Goal: Ask a question

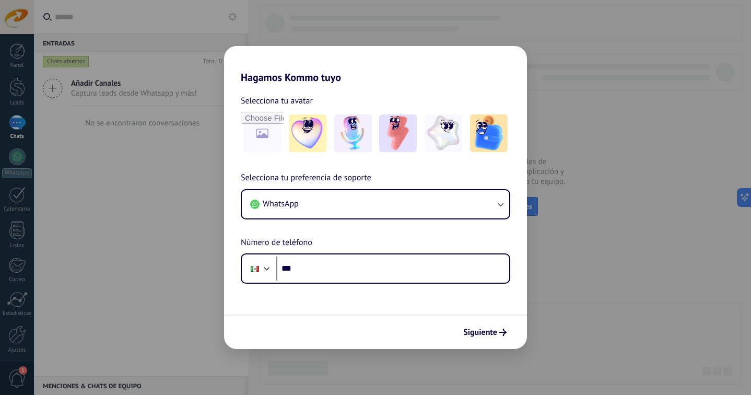
click at [563, 283] on div "Hagamos Kommo tuyo Selecciona tu avatar Selecciona tu preferencia de soporte Wh…" at bounding box center [375, 197] width 751 height 395
click at [153, 192] on div "Hagamos Kommo tuyo Selecciona tu avatar Selecciona tu preferencia de soporte Wh…" at bounding box center [375, 197] width 751 height 395
drag, startPoint x: 343, startPoint y: 9, endPoint x: 344, endPoint y: 26, distance: 16.2
click at [342, 9] on div "Hagamos Kommo tuyo Selecciona tu avatar Selecciona tu preferencia de soporte Wh…" at bounding box center [375, 197] width 751 height 395
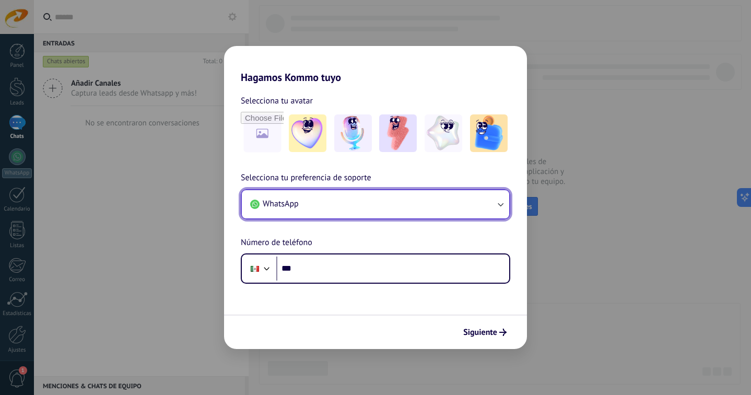
click at [480, 205] on button "WhatsApp" at bounding box center [375, 204] width 267 height 28
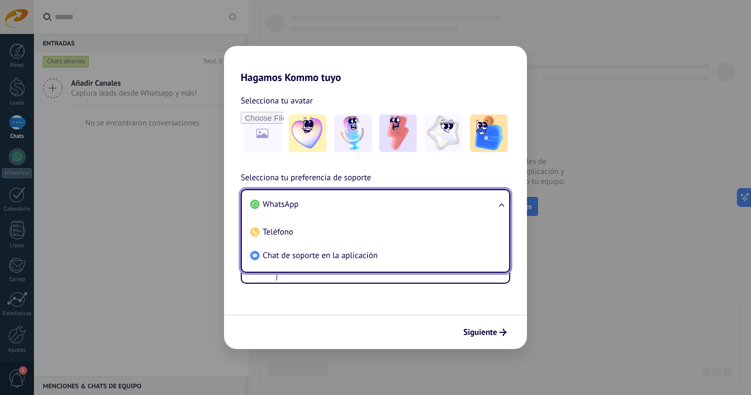
click at [419, 249] on li "Chat de soporte en la aplicación" at bounding box center [373, 255] width 255 height 23
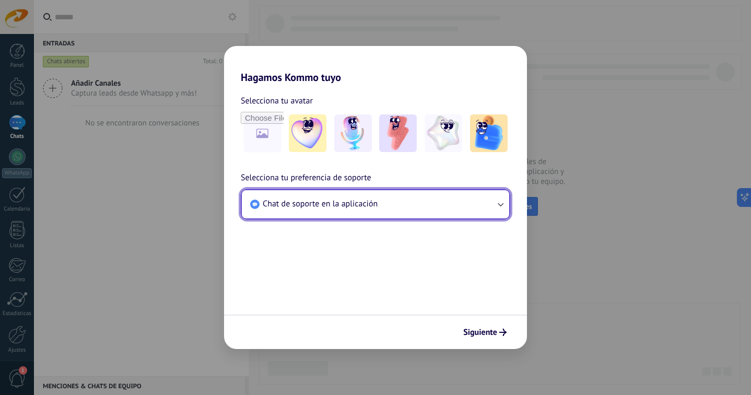
click at [452, 201] on button "Chat de soporte en la aplicación" at bounding box center [375, 204] width 267 height 28
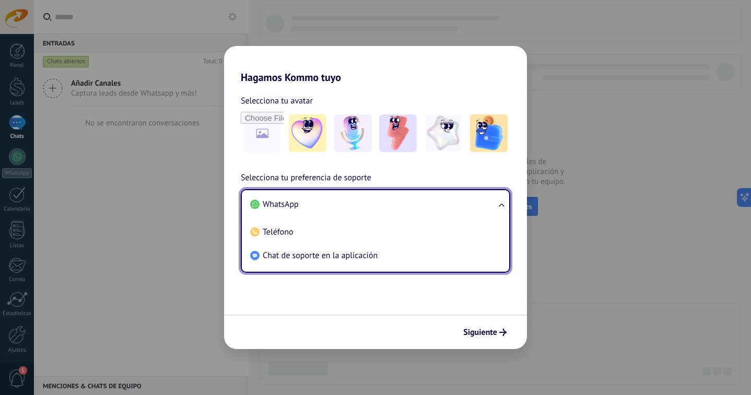
click at [394, 202] on li "WhatsApp" at bounding box center [373, 204] width 255 height 23
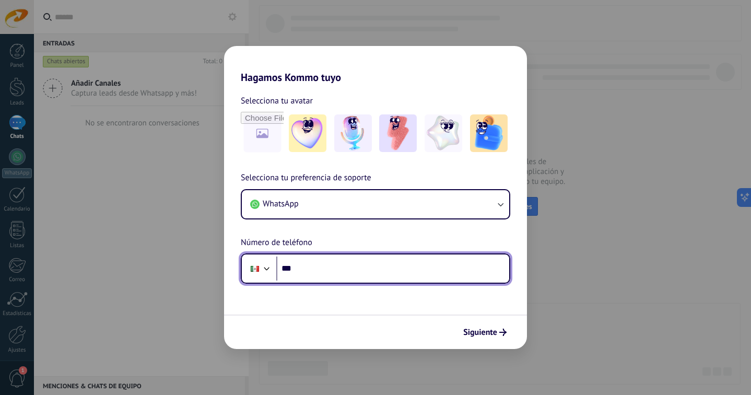
click at [335, 274] on input "***" at bounding box center [392, 268] width 233 height 24
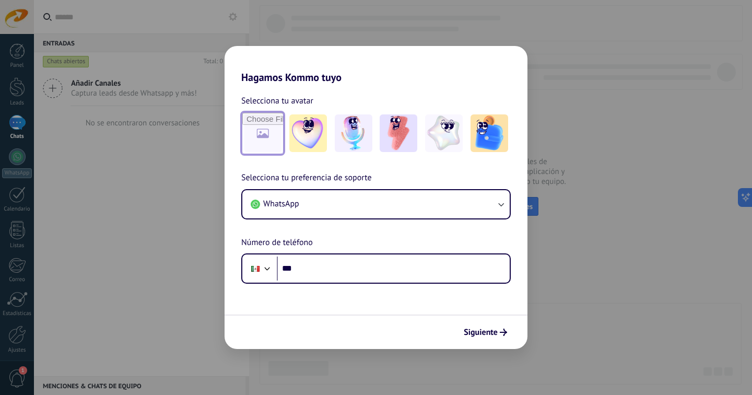
click at [264, 134] on input "file" at bounding box center [262, 133] width 41 height 41
